Goal: Task Accomplishment & Management: Complete application form

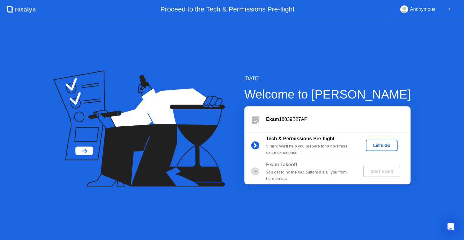
click at [380, 147] on div "Let's Go" at bounding box center [381, 145] width 27 height 5
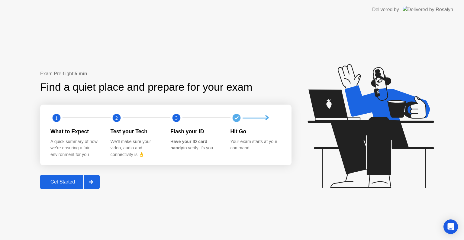
click at [61, 177] on button "Get Started" at bounding box center [70, 182] width 60 height 15
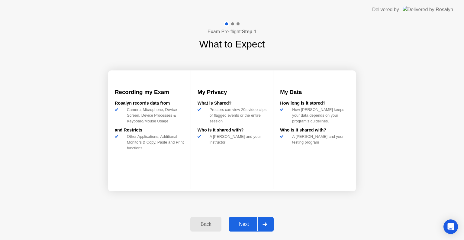
click at [235, 224] on div "Next" at bounding box center [244, 224] width 27 height 5
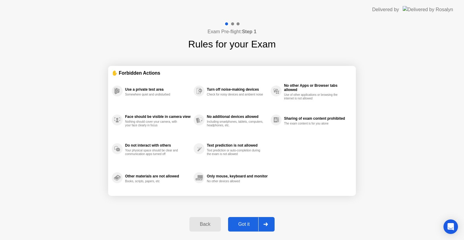
click at [241, 223] on div "Got it" at bounding box center [244, 224] width 28 height 5
select select "**********"
select select "*******"
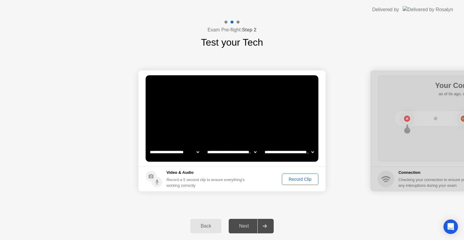
click at [307, 179] on div "Record Clip" at bounding box center [300, 179] width 32 height 5
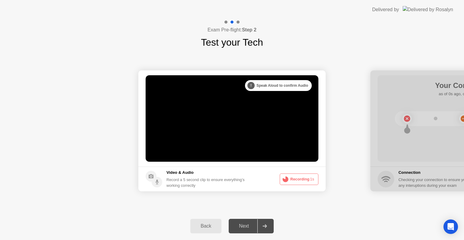
click at [303, 180] on button "Recording 1s" at bounding box center [299, 178] width 39 height 11
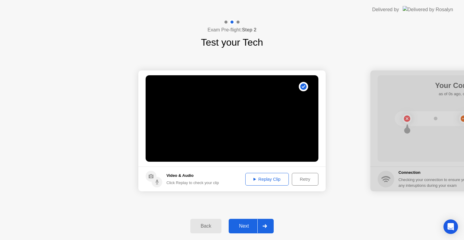
click at [249, 227] on div "Next" at bounding box center [244, 225] width 27 height 5
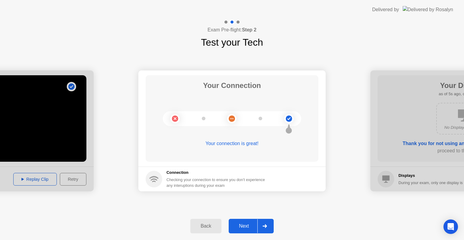
click at [244, 225] on div "Next" at bounding box center [244, 225] width 27 height 5
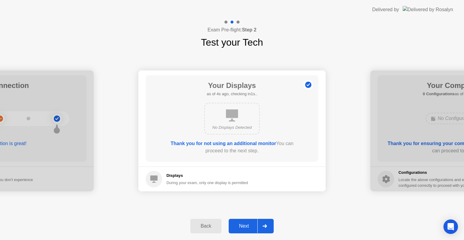
click at [244, 225] on div "Next" at bounding box center [244, 225] width 27 height 5
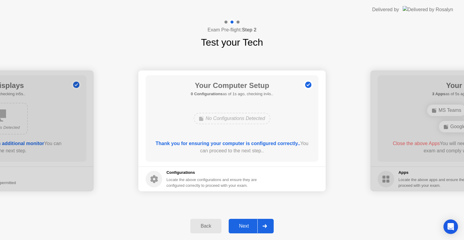
click at [244, 225] on div "Next" at bounding box center [244, 225] width 27 height 5
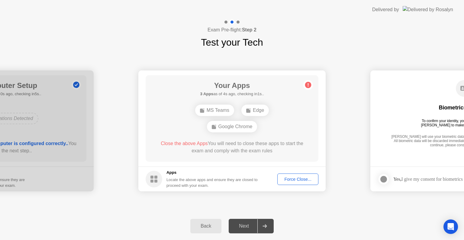
click at [295, 180] on div "Force Close..." at bounding box center [298, 179] width 37 height 5
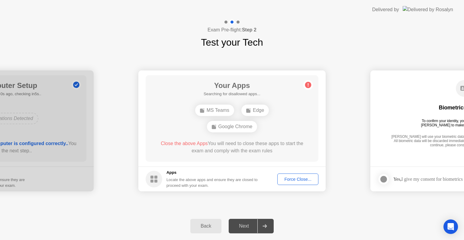
click at [266, 159] on div "Your Apps Searching for disallowed apps... MS Teams Edge Google Chrome Close th…" at bounding box center [232, 118] width 173 height 86
click at [284, 180] on div "Force Close..." at bounding box center [298, 179] width 37 height 5
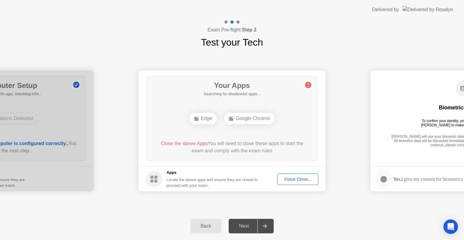
click at [285, 178] on div "Force Close..." at bounding box center [298, 179] width 37 height 5
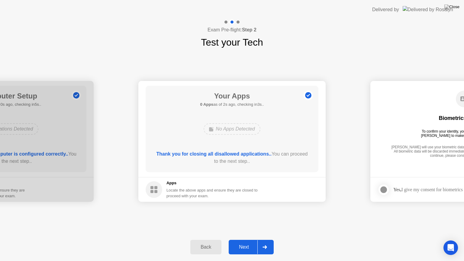
click at [244, 240] on div "Next" at bounding box center [244, 247] width 27 height 5
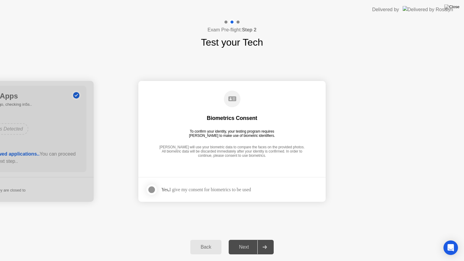
click at [168, 191] on strong "Yes," at bounding box center [165, 189] width 8 height 5
click at [151, 189] on div at bounding box center [151, 189] width 7 height 7
click at [235, 240] on div "Next" at bounding box center [244, 247] width 27 height 5
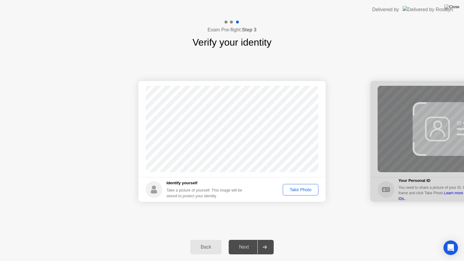
click at [299, 191] on div "Take Photo" at bounding box center [300, 189] width 31 height 5
click at [238, 240] on button "Next" at bounding box center [251, 247] width 45 height 15
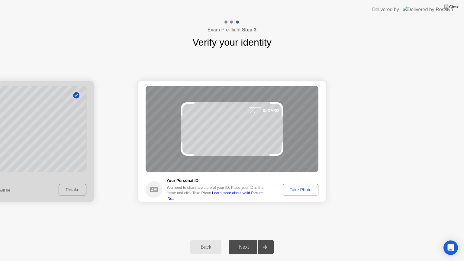
click at [305, 189] on div "Take Photo" at bounding box center [300, 189] width 31 height 5
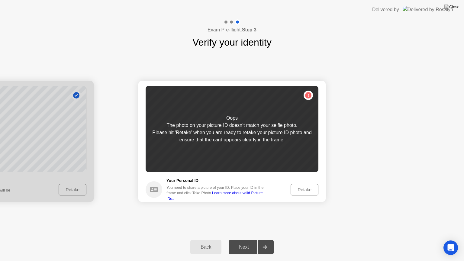
click at [310, 97] on div "Oops The photo on your picture ID doesn’t match your selfie photo. Please hit '…" at bounding box center [232, 129] width 173 height 86
click at [305, 189] on div "Retake" at bounding box center [305, 189] width 24 height 5
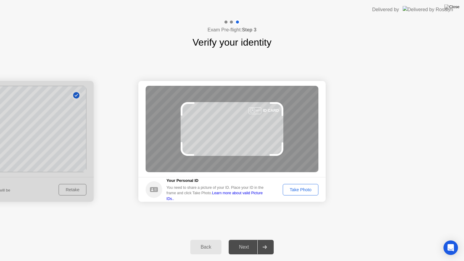
click at [305, 189] on div "Take Photo" at bounding box center [300, 189] width 31 height 5
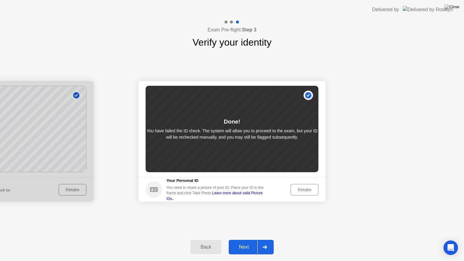
click at [305, 189] on div "Retake" at bounding box center [305, 189] width 24 height 5
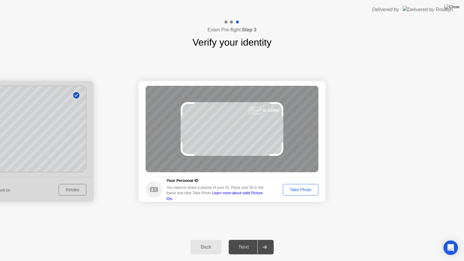
click at [305, 189] on div "Take Photo" at bounding box center [300, 189] width 31 height 5
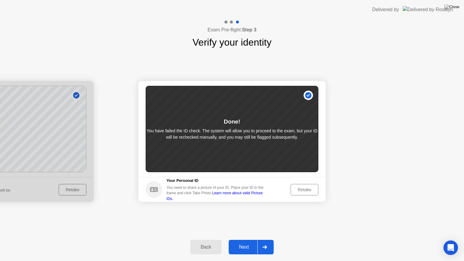
click at [242, 240] on div "Next" at bounding box center [244, 247] width 27 height 5
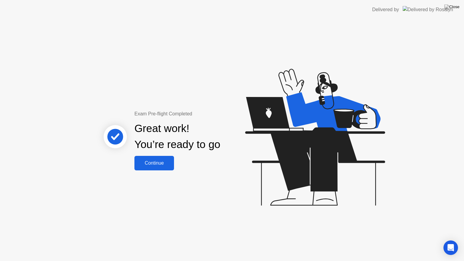
click at [166, 164] on div "Continue" at bounding box center [154, 162] width 36 height 5
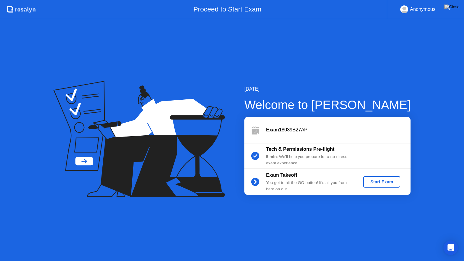
click at [381, 183] on div "Start Exam" at bounding box center [382, 182] width 32 height 5
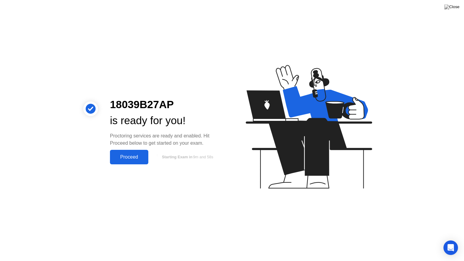
click at [127, 154] on div "Proceed" at bounding box center [129, 156] width 35 height 5
